Goal: Transaction & Acquisition: Purchase product/service

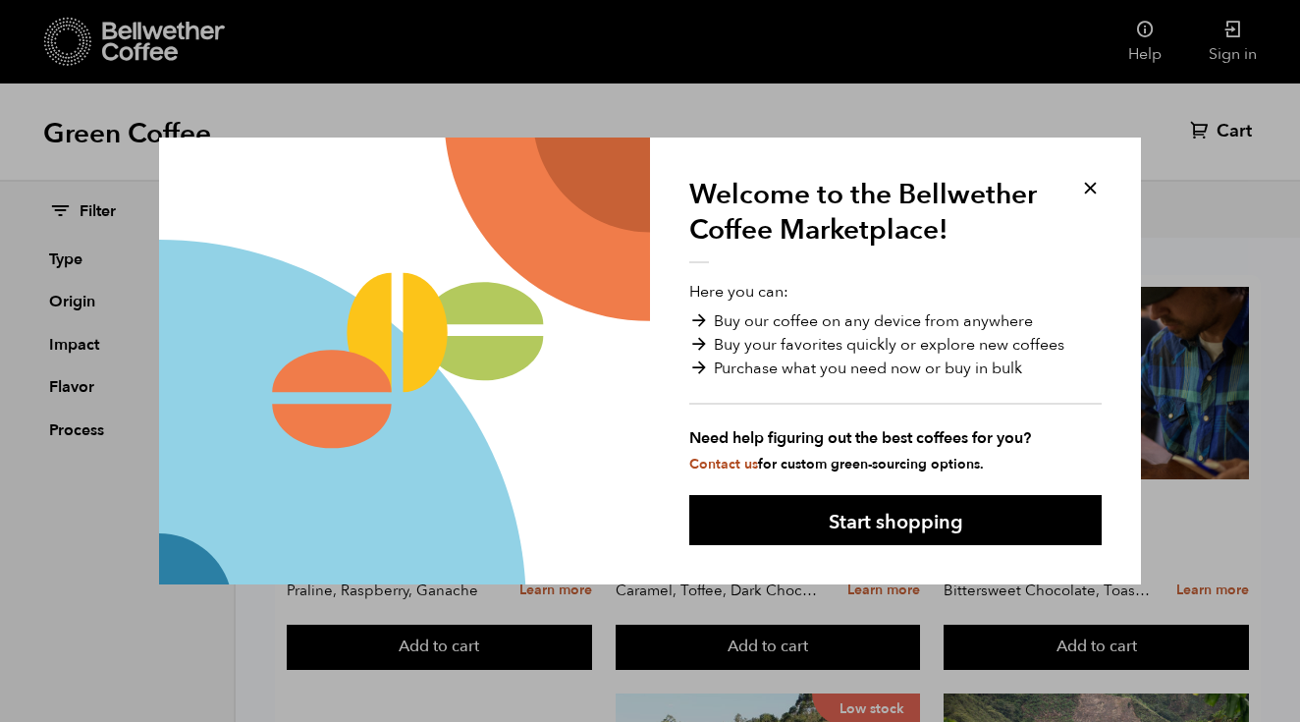
click at [1095, 191] on button at bounding box center [1090, 188] width 23 height 23
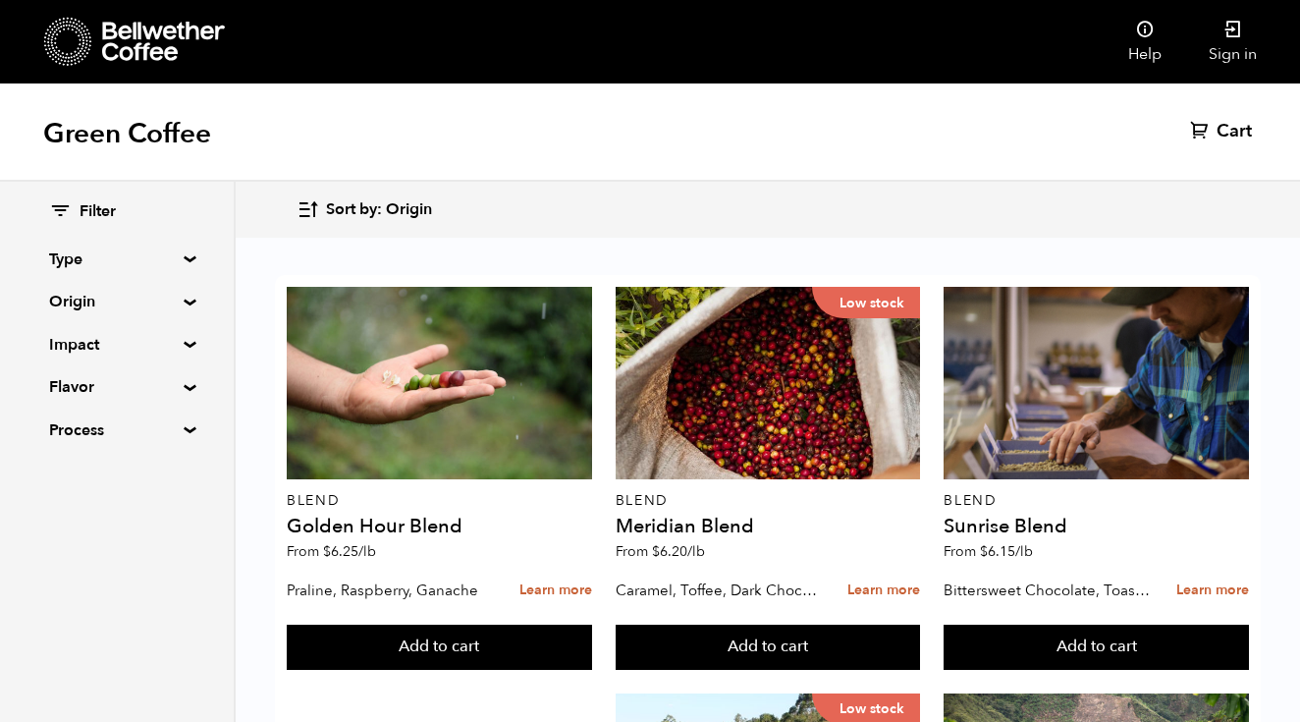
click at [1090, 186] on div "Sort by: Origin Sort by: Origin Sort by: Most recent Sort by: Name Sort by: Pri…" at bounding box center [650, 210] width 1300 height 56
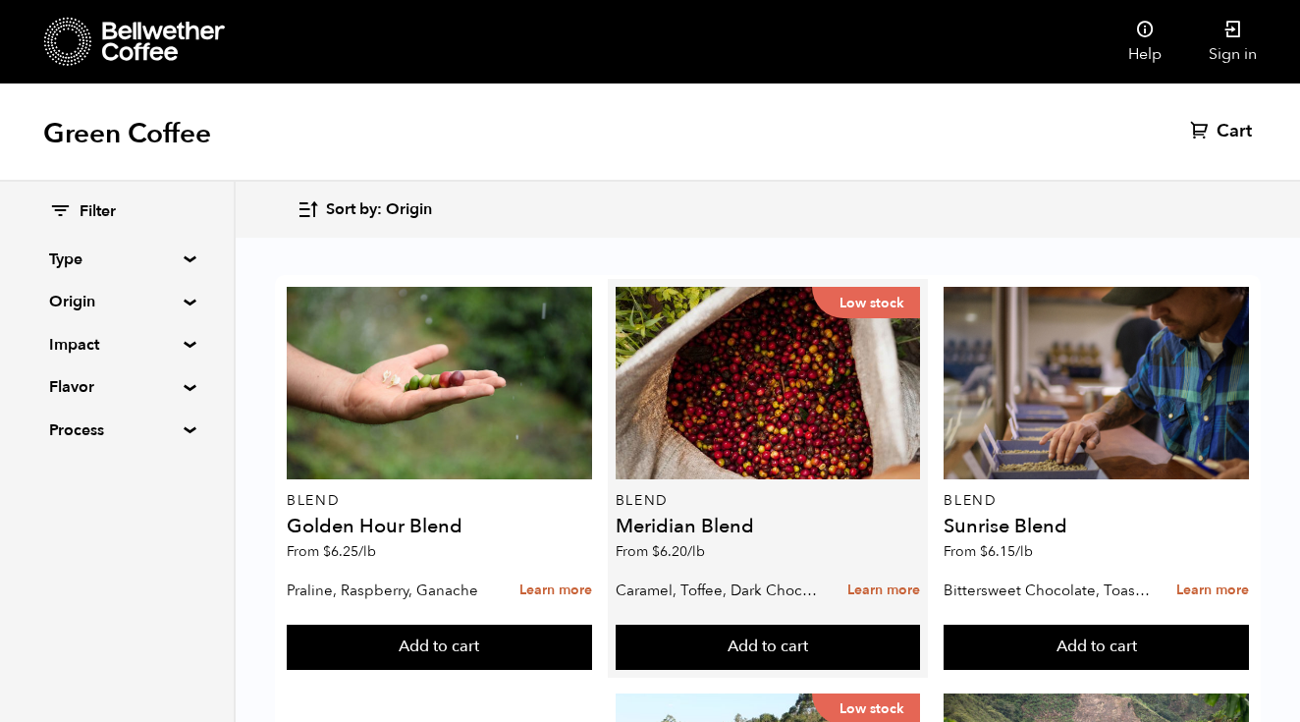
click at [1090, 190] on div "Sort by: Origin Sort by: Origin Sort by: Most recent Sort by: Name Sort by: Pri…" at bounding box center [768, 210] width 942 height 46
click at [964, 515] on div "Blend Sunrise Blend From $ 6.15 /lb" at bounding box center [1096, 429] width 305 height 284
click at [904, 514] on div "Low stock Blend Meridian Blend From $ 6.20 /lb" at bounding box center [768, 429] width 305 height 284
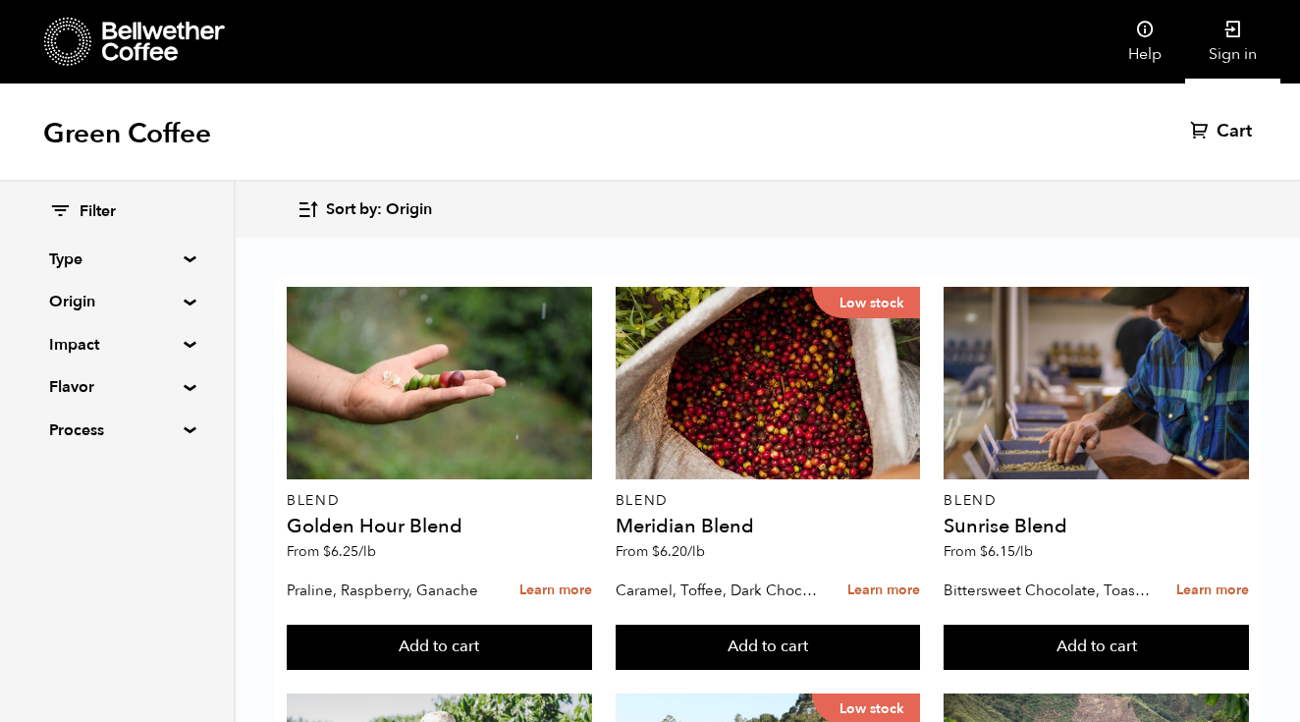
click at [1236, 33] on icon at bounding box center [1234, 30] width 20 height 20
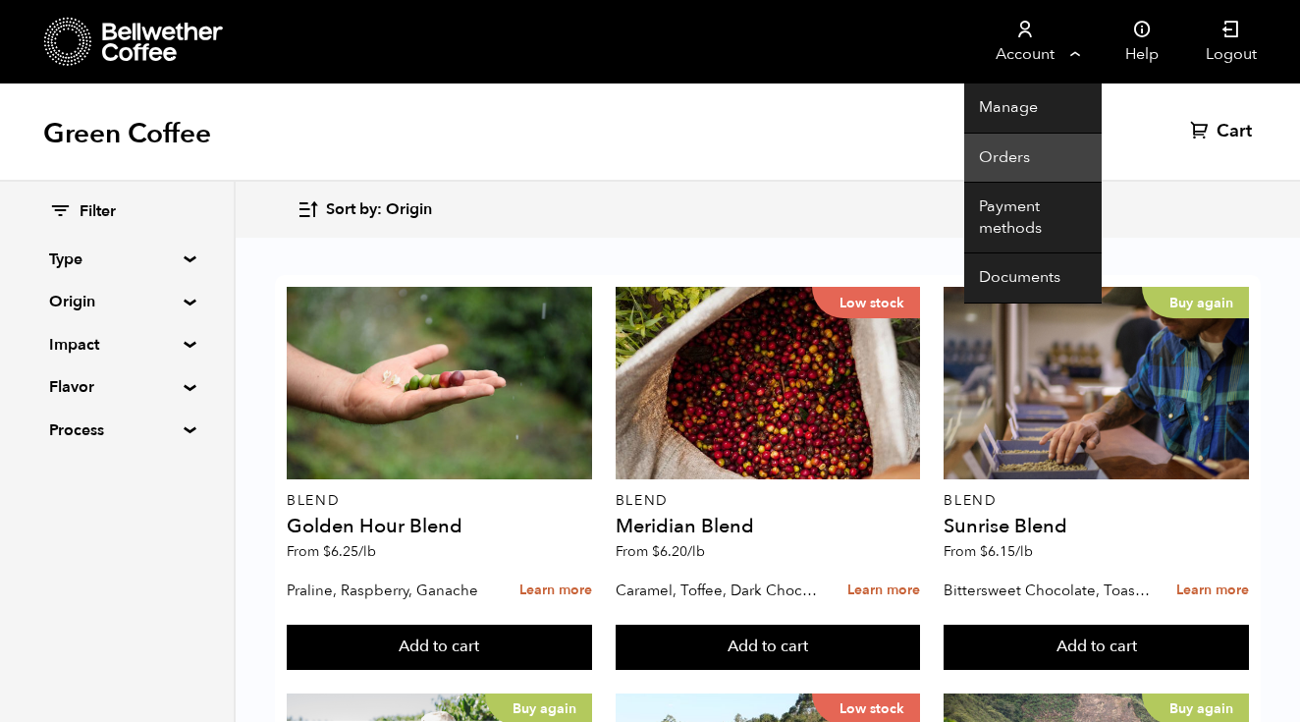
click at [1030, 158] on link "Orders" at bounding box center [1034, 159] width 138 height 50
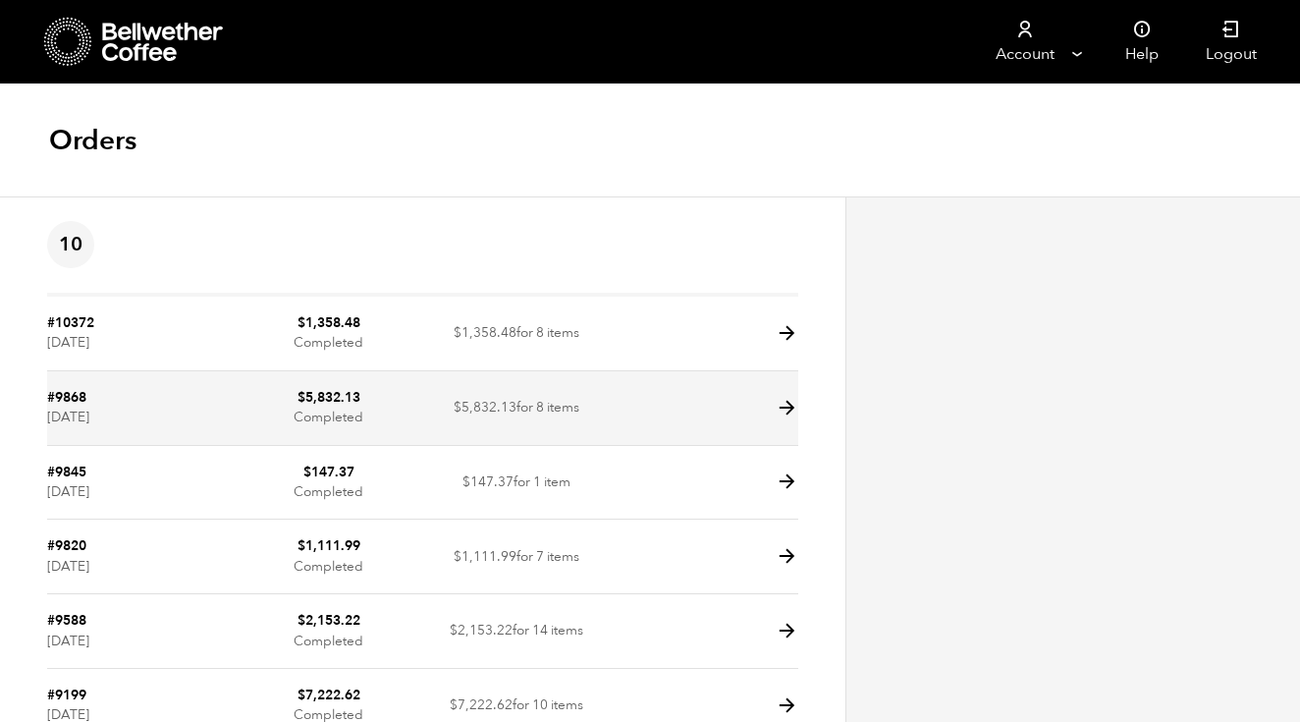
click at [783, 408] on icon at bounding box center [787, 408] width 23 height 23
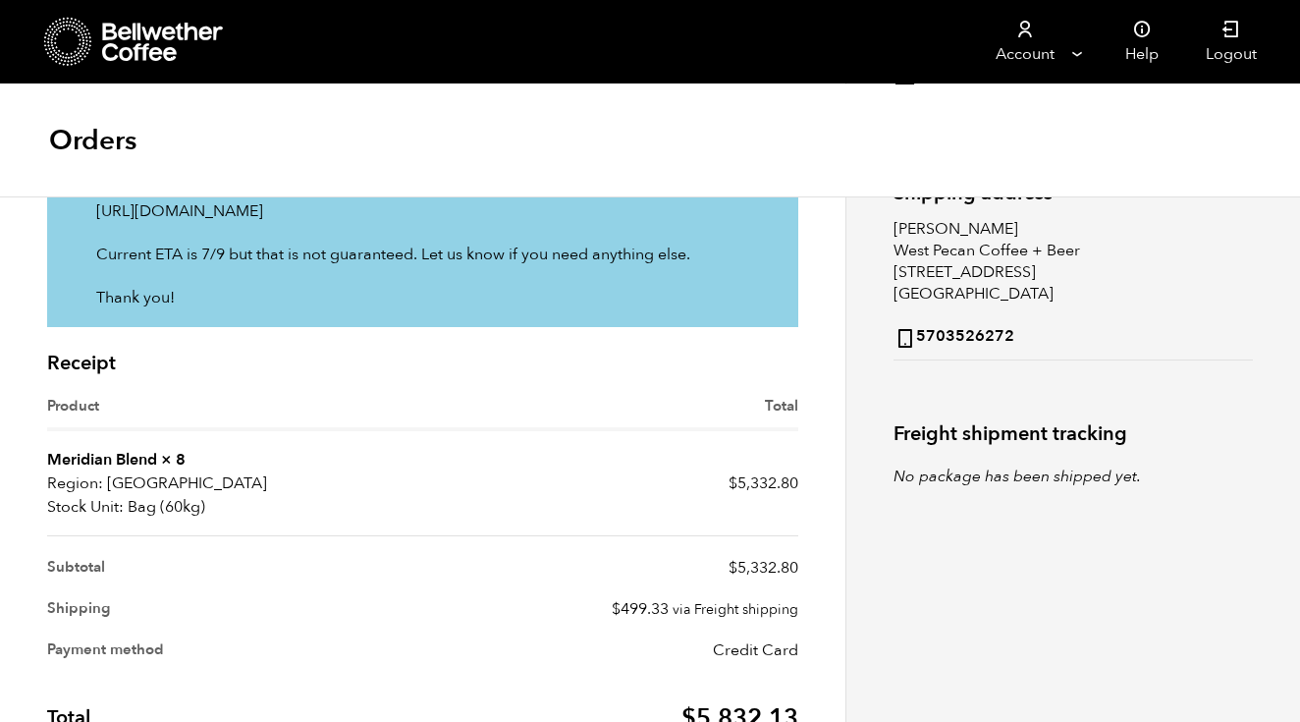
scroll to position [381, 0]
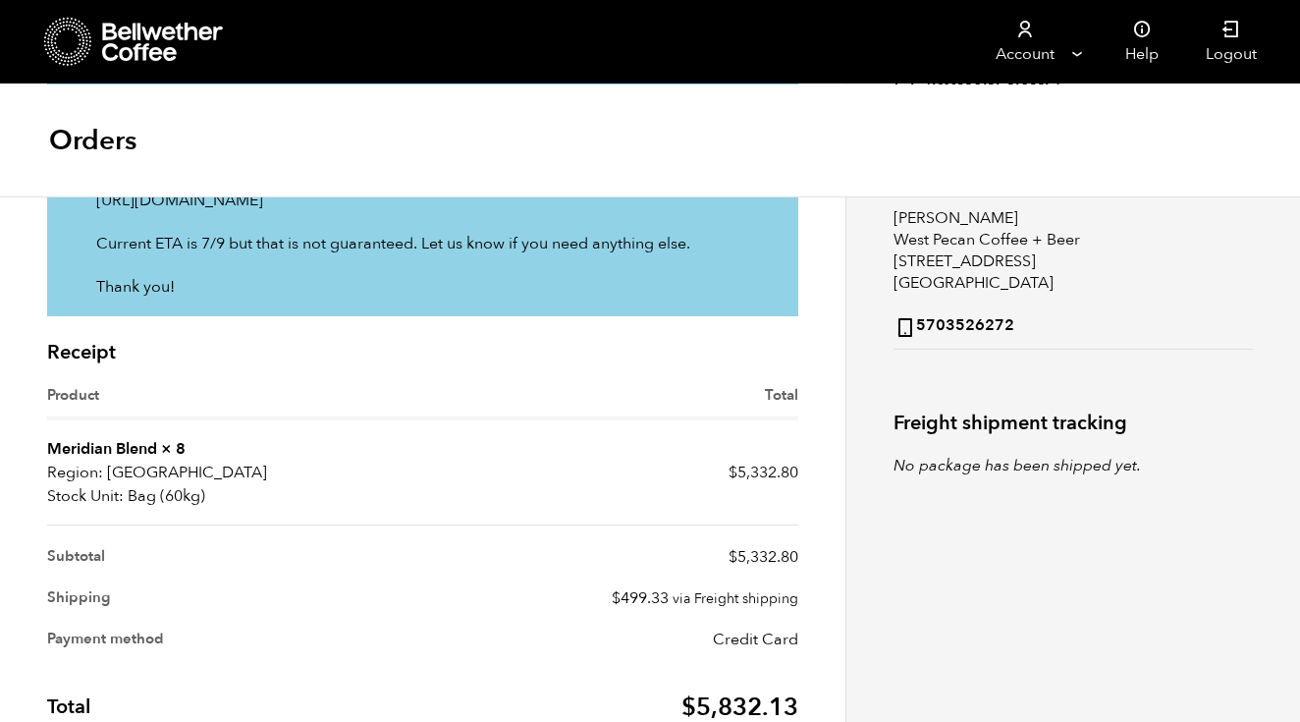
click at [113, 55] on icon at bounding box center [163, 42] width 123 height 39
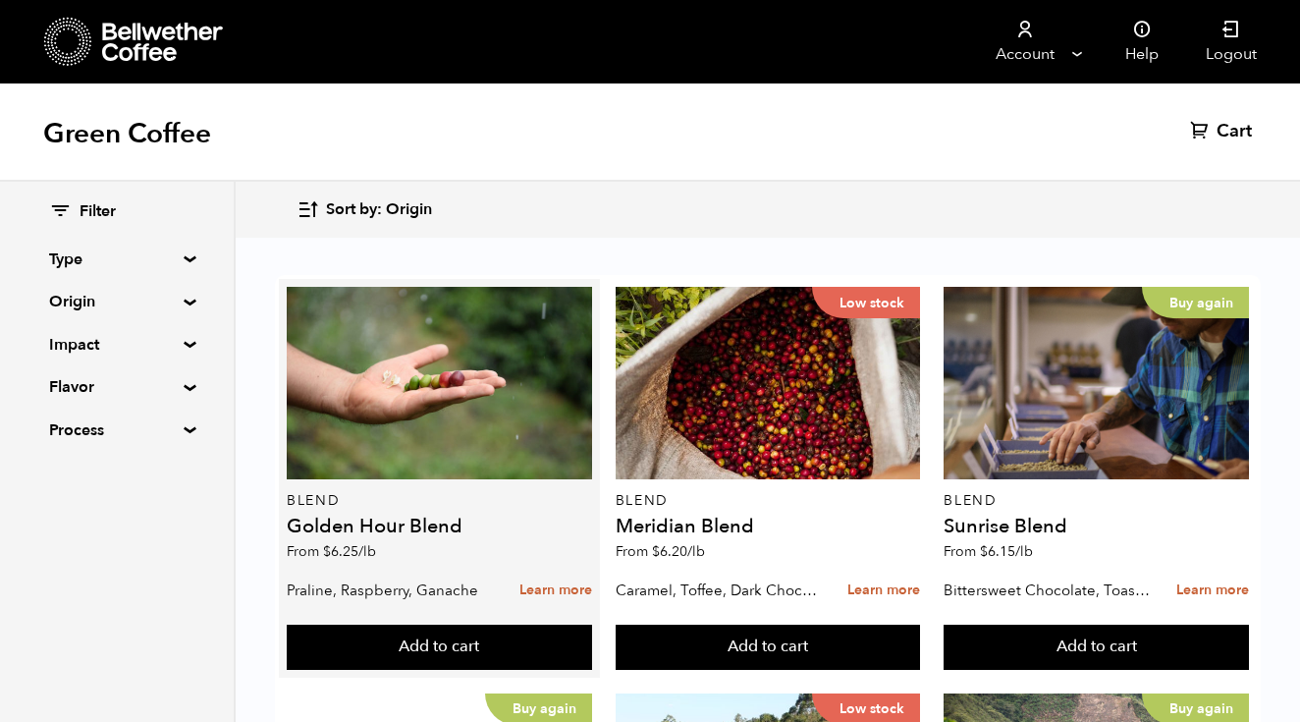
scroll to position [77, 0]
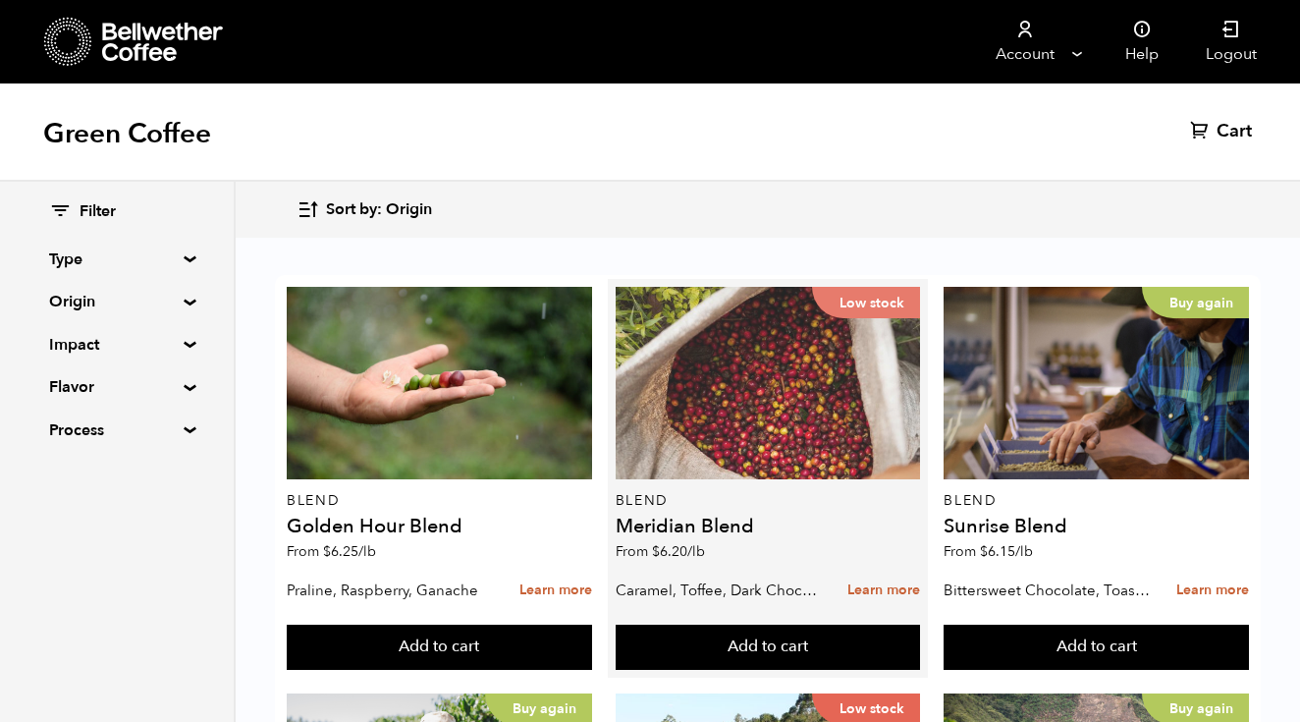
click at [801, 379] on div "Low stock" at bounding box center [768, 383] width 305 height 193
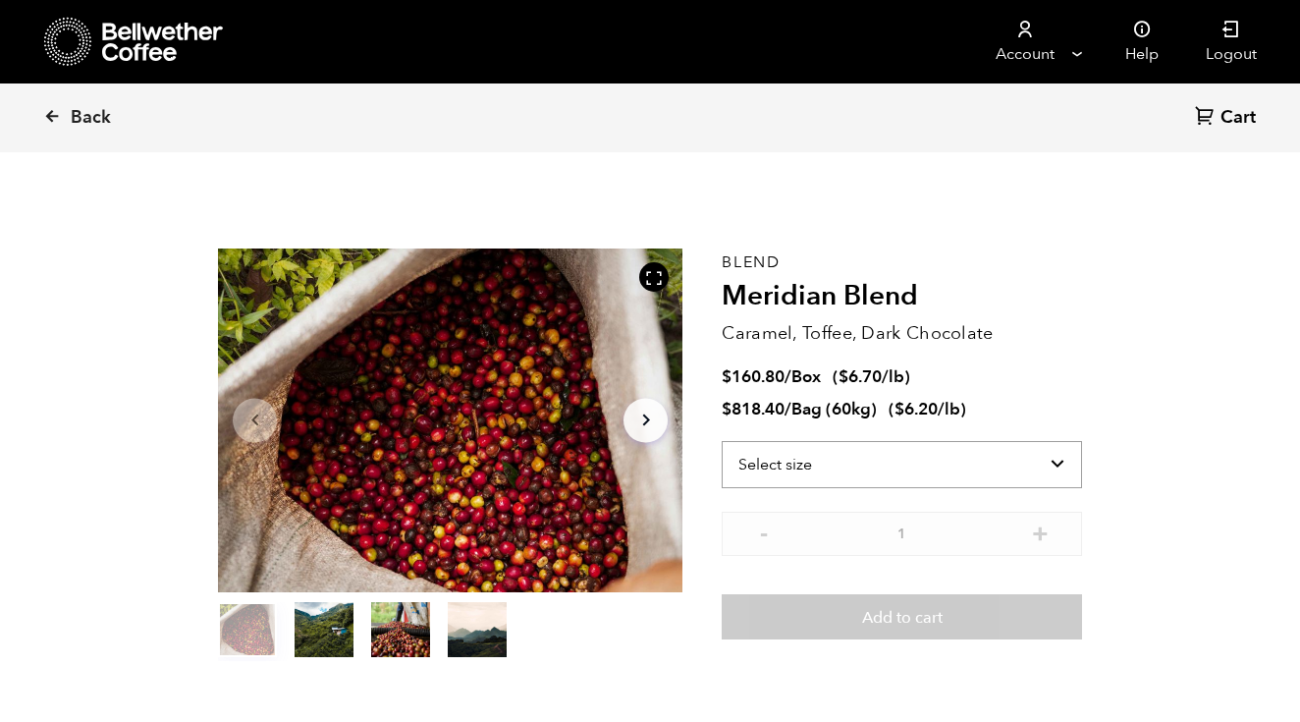
scroll to position [855, 841]
select select "bag-3"
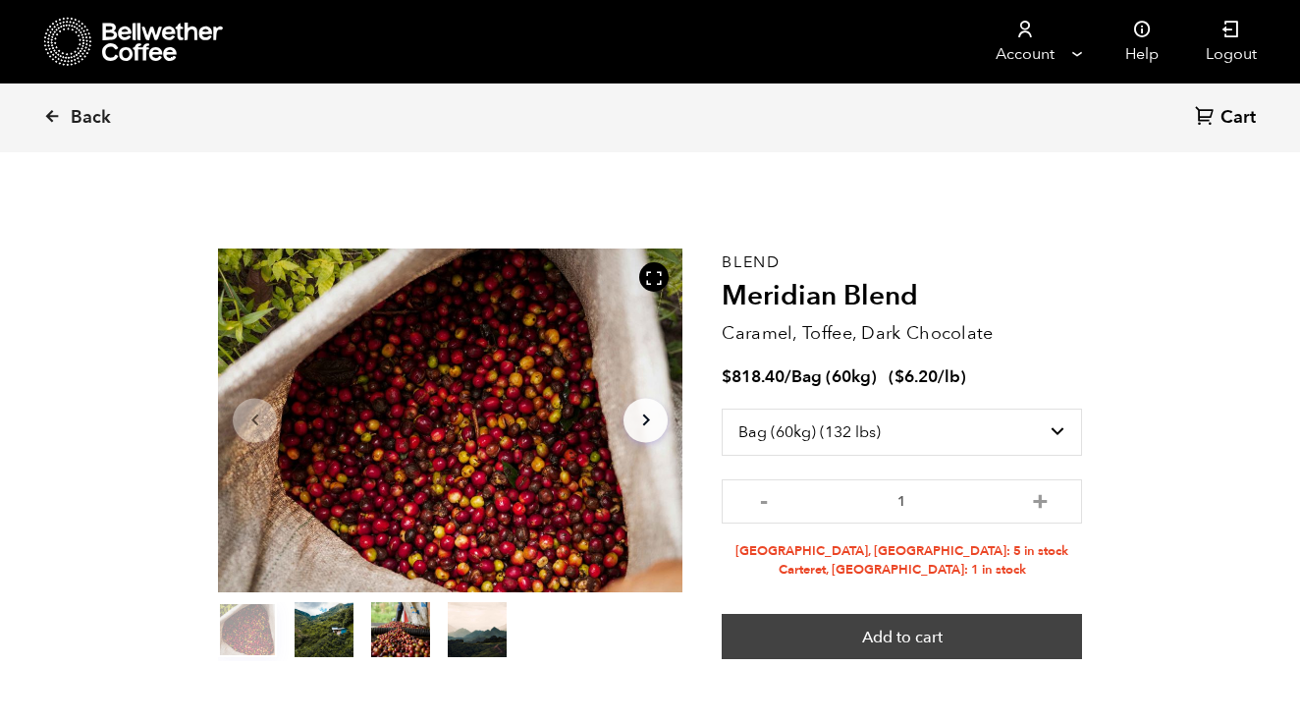
click at [853, 634] on button "Add to cart" at bounding box center [902, 636] width 360 height 45
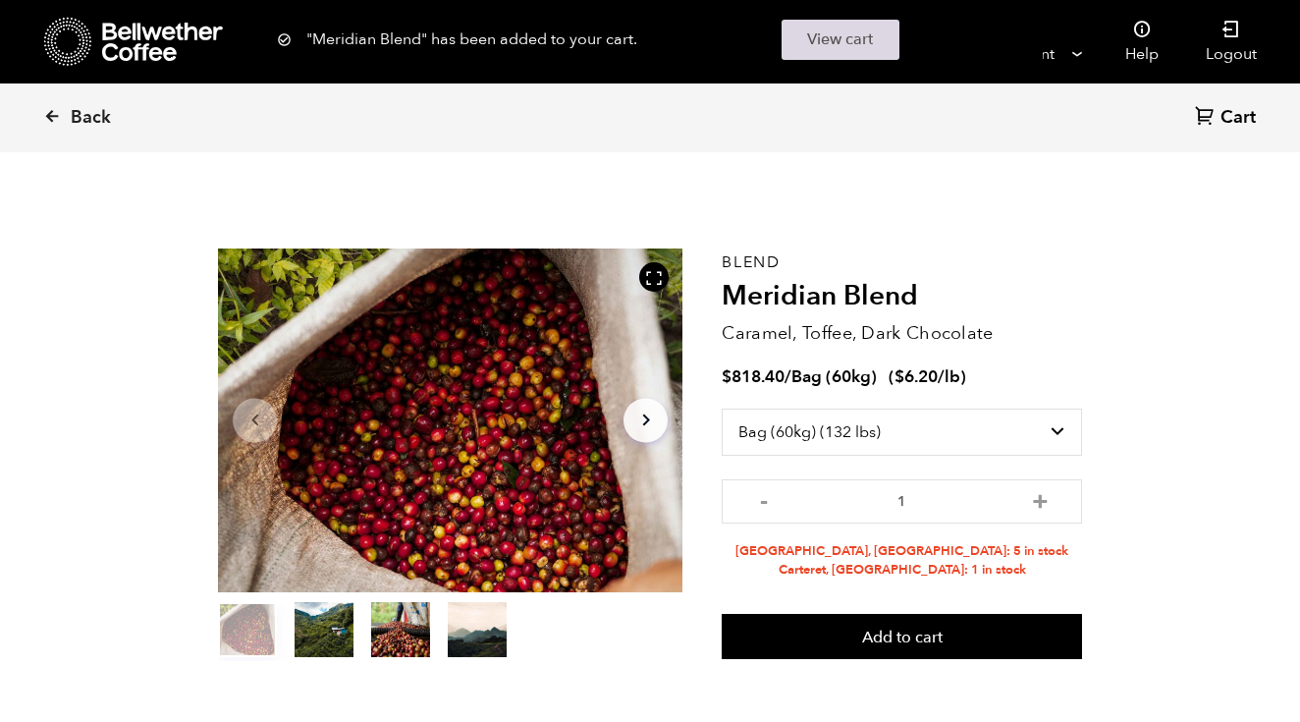
click at [805, 53] on link "View cart" at bounding box center [841, 40] width 118 height 40
